Goal: Task Accomplishment & Management: Manage account settings

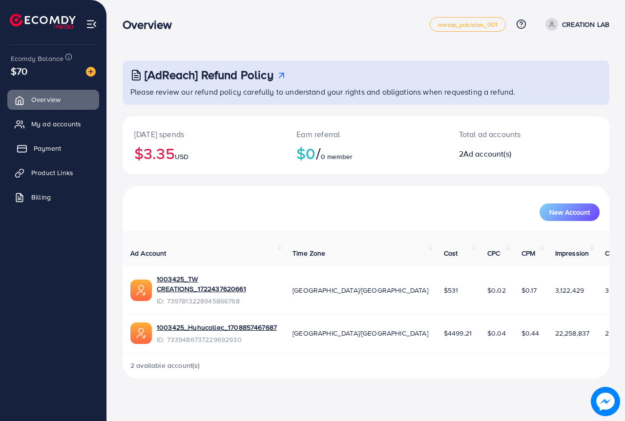
click at [31, 148] on link "Payment" at bounding box center [53, 149] width 92 height 20
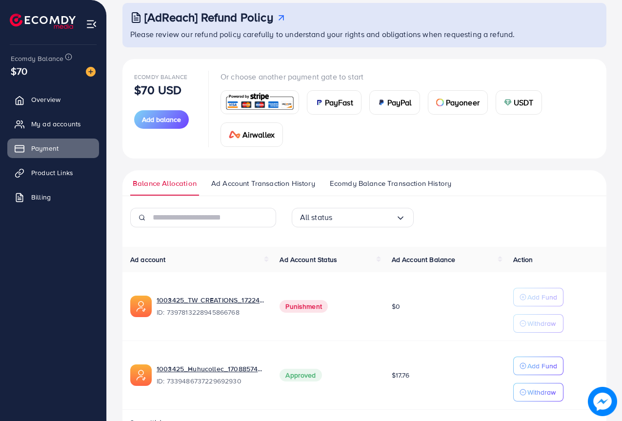
scroll to position [87, 0]
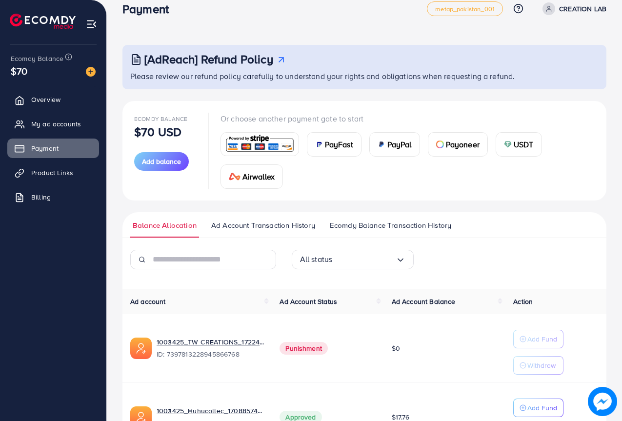
scroll to position [87, 0]
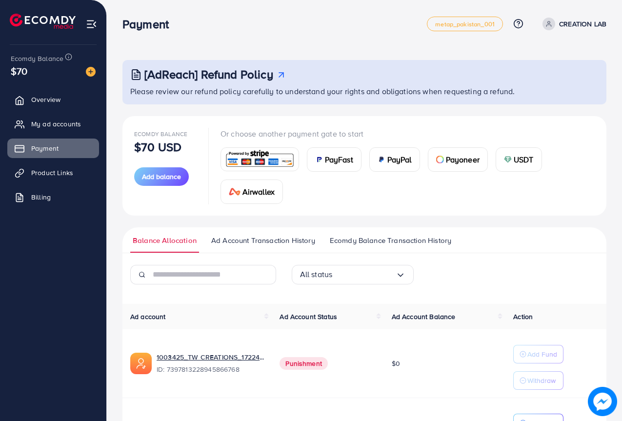
scroll to position [87, 0]
